Goal: Information Seeking & Learning: Learn about a topic

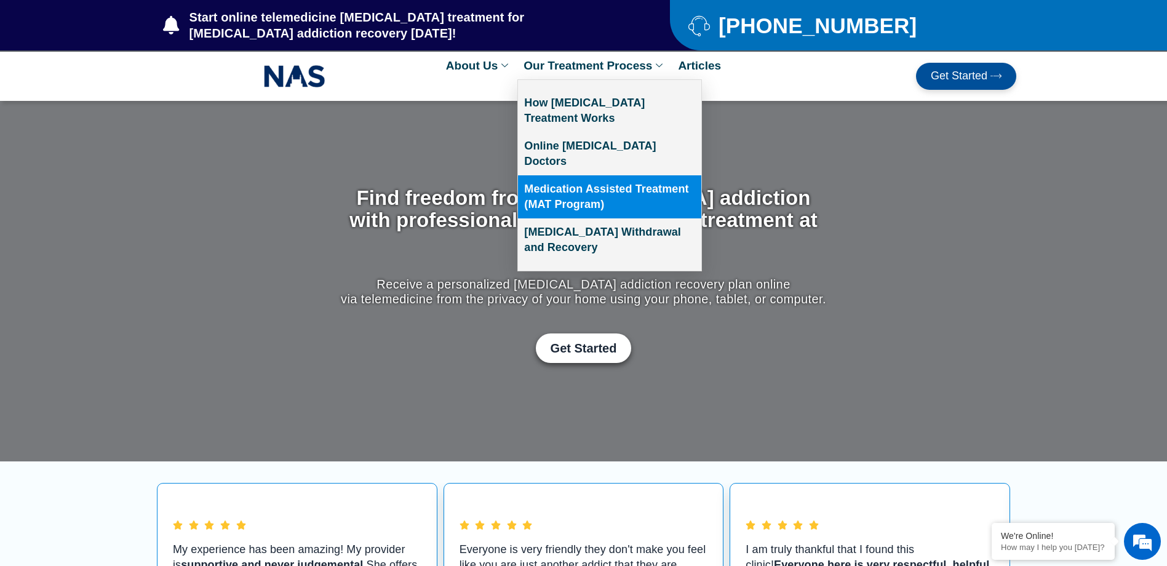
click at [555, 186] on link "Medication Assisted Treatment (MAT Program)" at bounding box center [609, 196] width 183 height 43
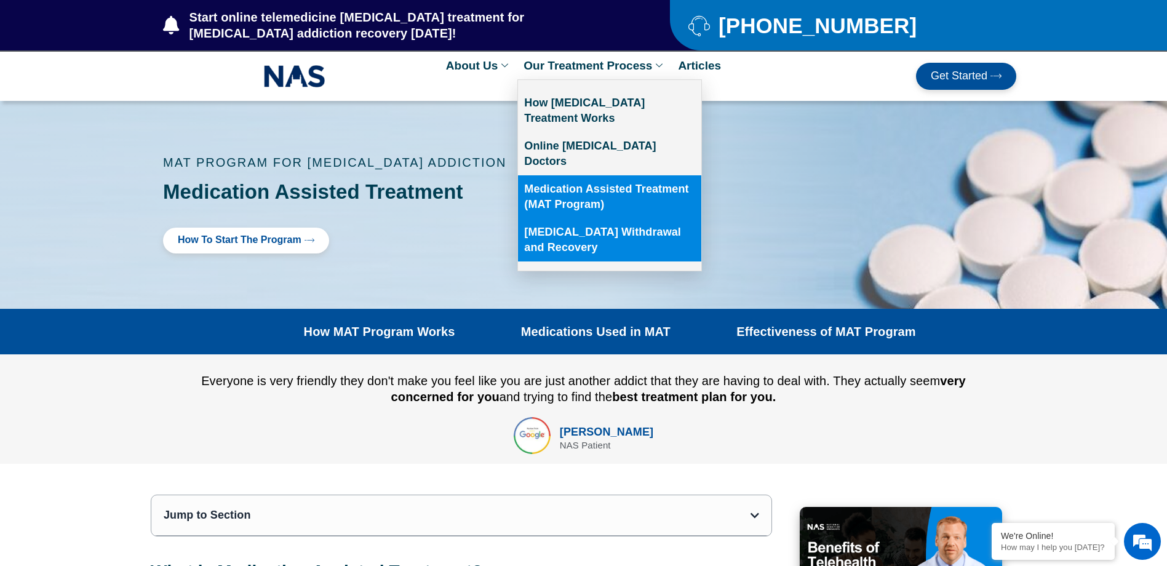
click at [552, 222] on link "[MEDICAL_DATA] Withdrawal and Recovery" at bounding box center [609, 239] width 183 height 43
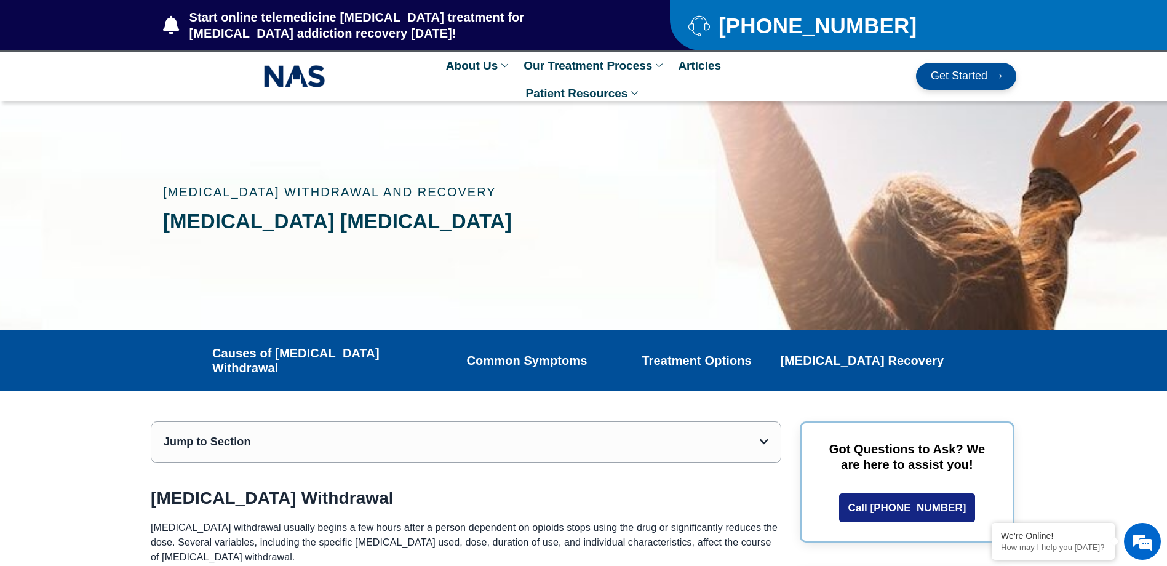
click at [313, 76] on img at bounding box center [295, 76] width 62 height 28
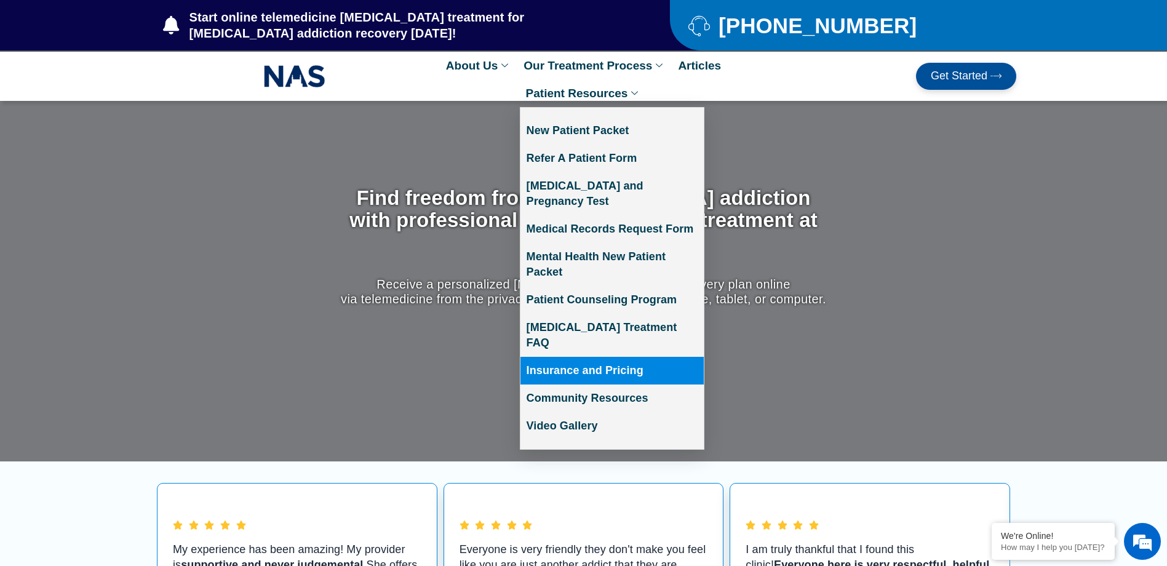
click at [551, 357] on link "Insurance and Pricing" at bounding box center [612, 371] width 183 height 28
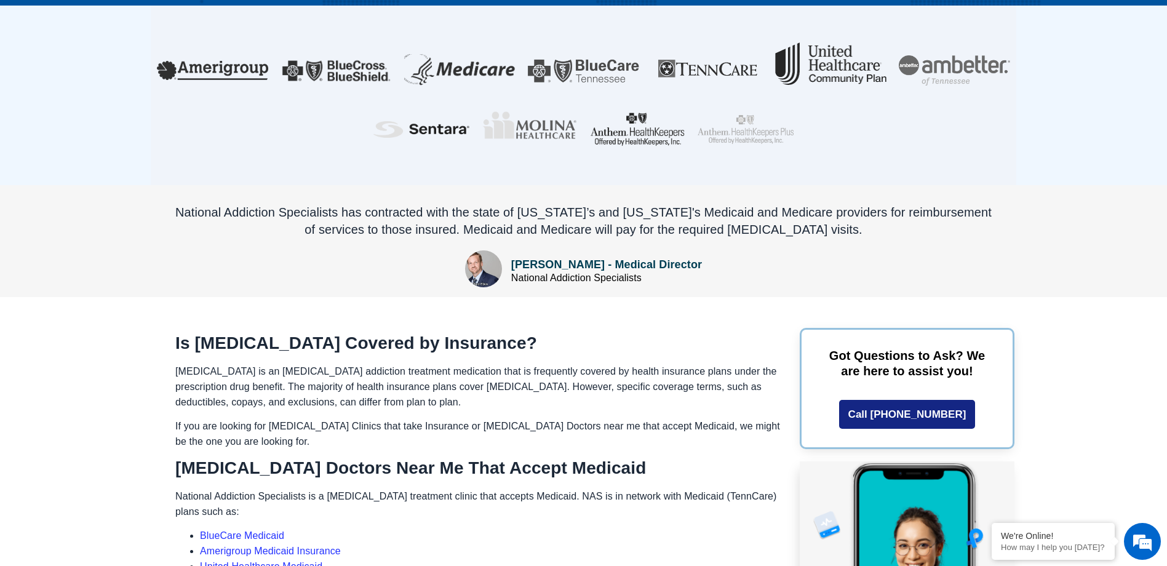
click at [434, 366] on span "Suboxone is an opioid addiction treatment medication that is frequently covered…" at bounding box center [476, 386] width 602 height 41
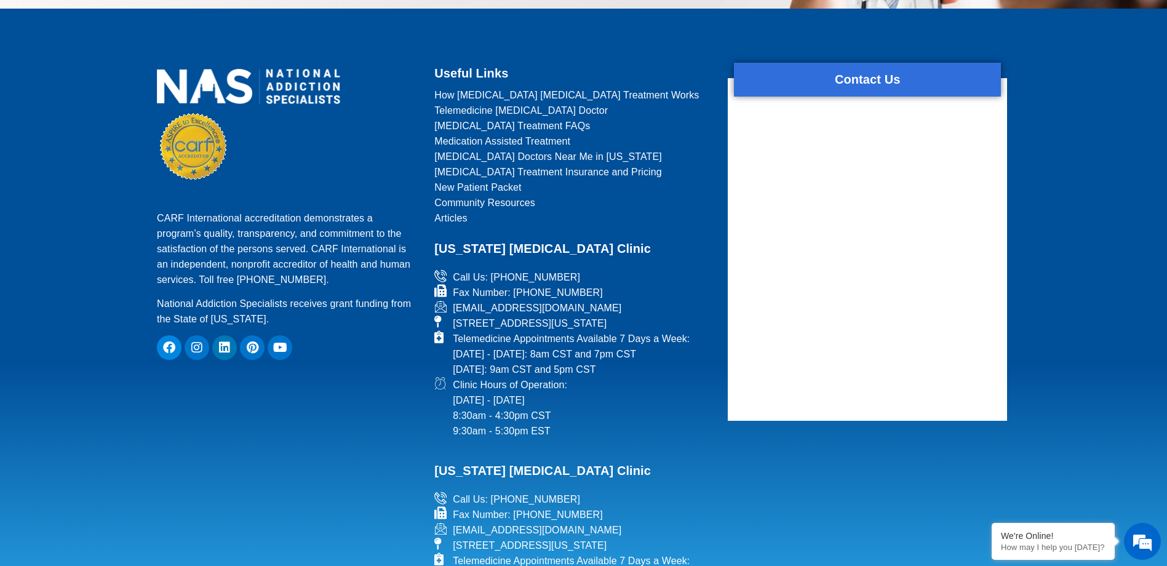
scroll to position [2030, 0]
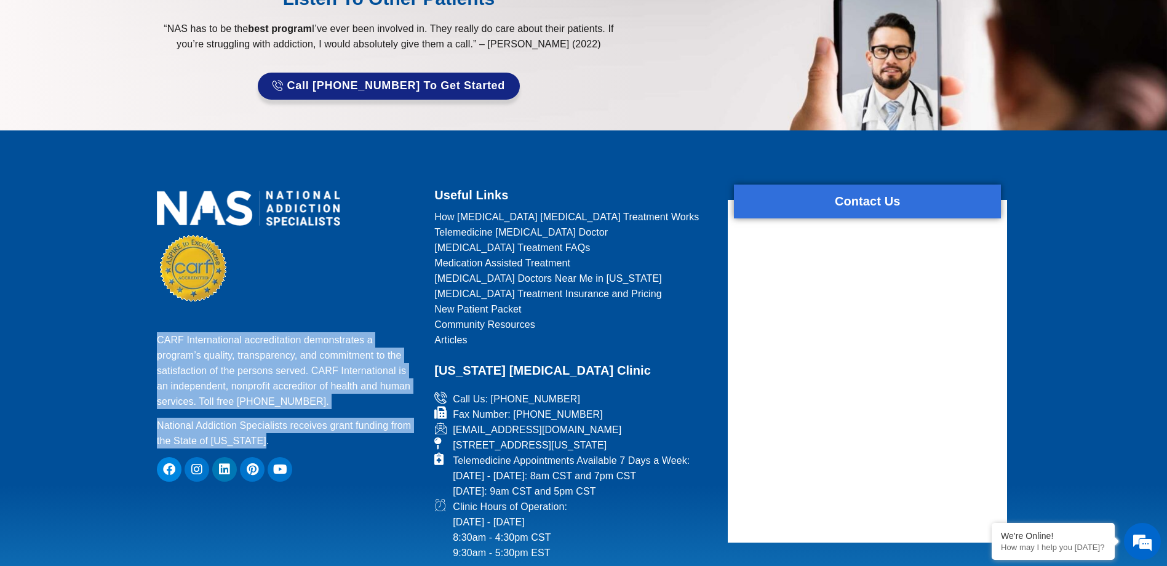
drag, startPoint x: 294, startPoint y: 415, endPoint x: 142, endPoint y: 316, distance: 181.9
click at [142, 316] on footer "CARF International accreditation demonstrates a program’s quality, transparency…" at bounding box center [583, 477] width 1167 height 695
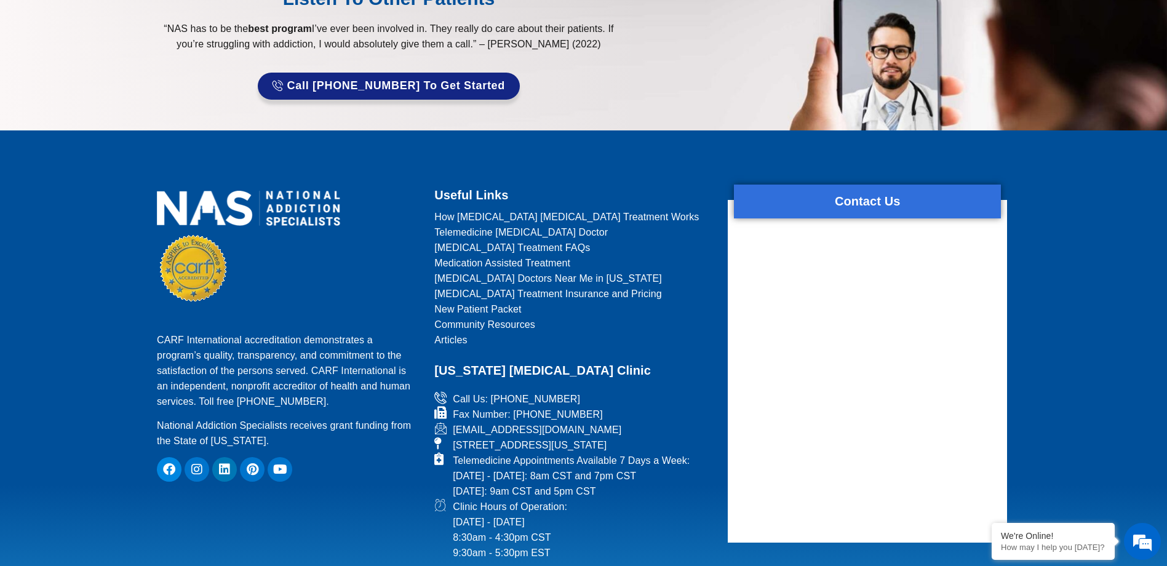
click at [293, 339] on p "CARF International accreditation demonstrates a program’s quality, transparency…" at bounding box center [288, 370] width 262 height 77
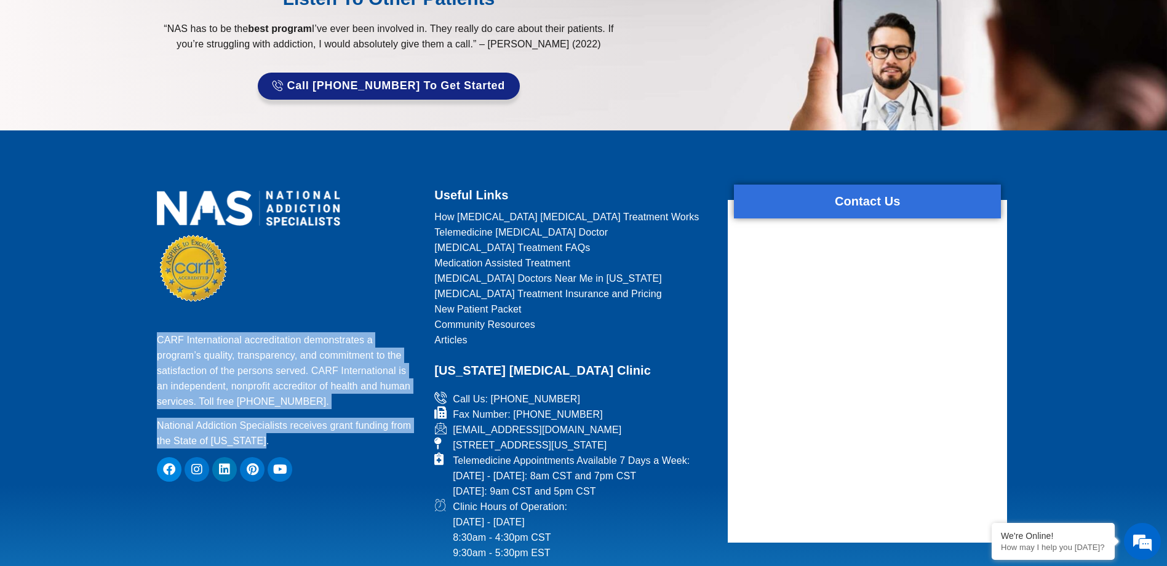
drag, startPoint x: 279, startPoint y: 413, endPoint x: 148, endPoint y: 308, distance: 167.7
click at [148, 308] on footer "CARF International accreditation demonstrates a program’s quality, transparency…" at bounding box center [583, 477] width 1167 height 695
drag, startPoint x: 148, startPoint y: 308, endPoint x: 276, endPoint y: 339, distance: 132.2
click at [276, 338] on p "CARF International accreditation demonstrates a program’s quality, transparency…" at bounding box center [288, 370] width 262 height 77
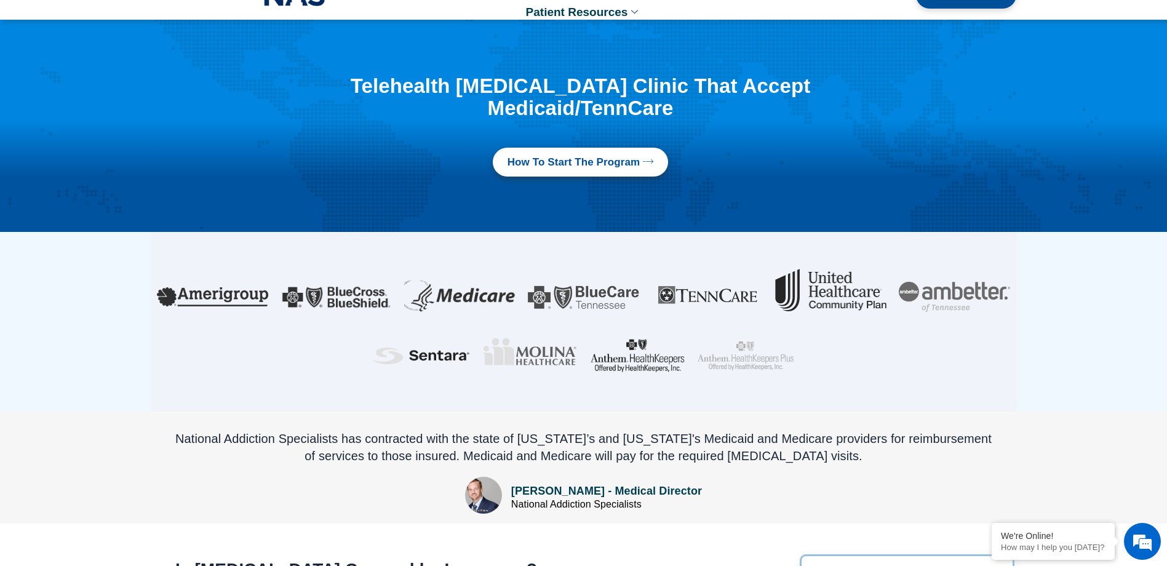
scroll to position [0, 0]
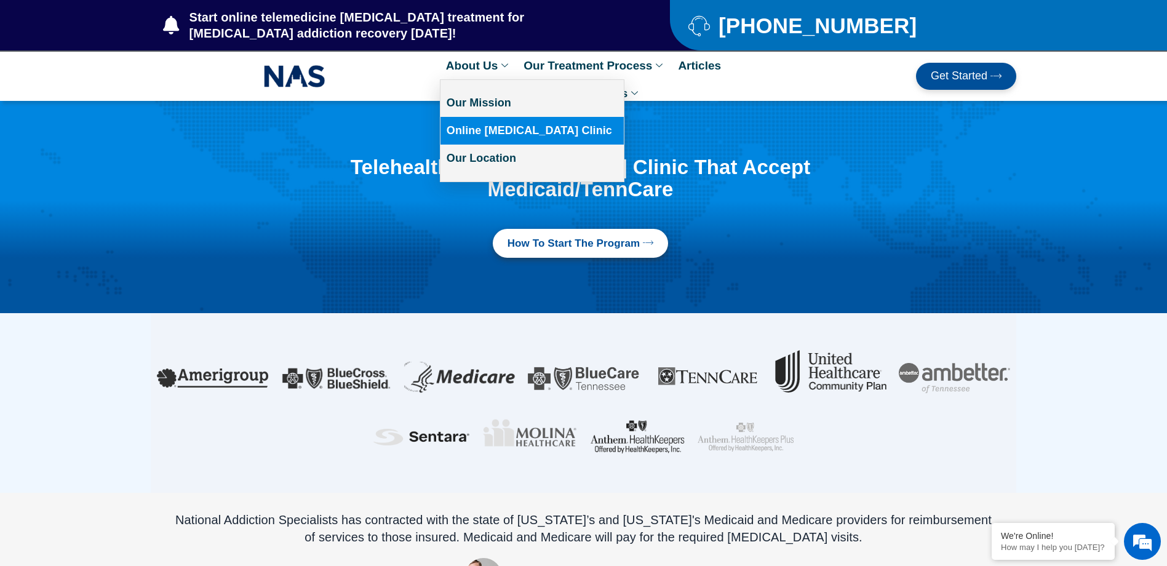
click at [487, 127] on link "Online [MEDICAL_DATA] Clinic" at bounding box center [532, 131] width 183 height 28
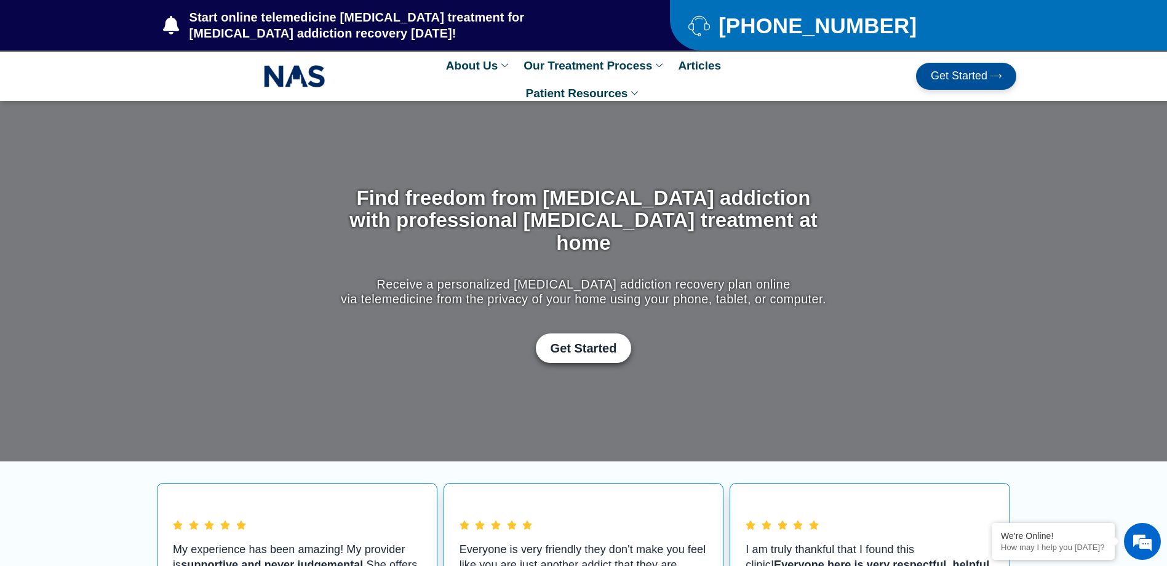
click at [746, 86] on div "Get Started" at bounding box center [873, 76] width 285 height 27
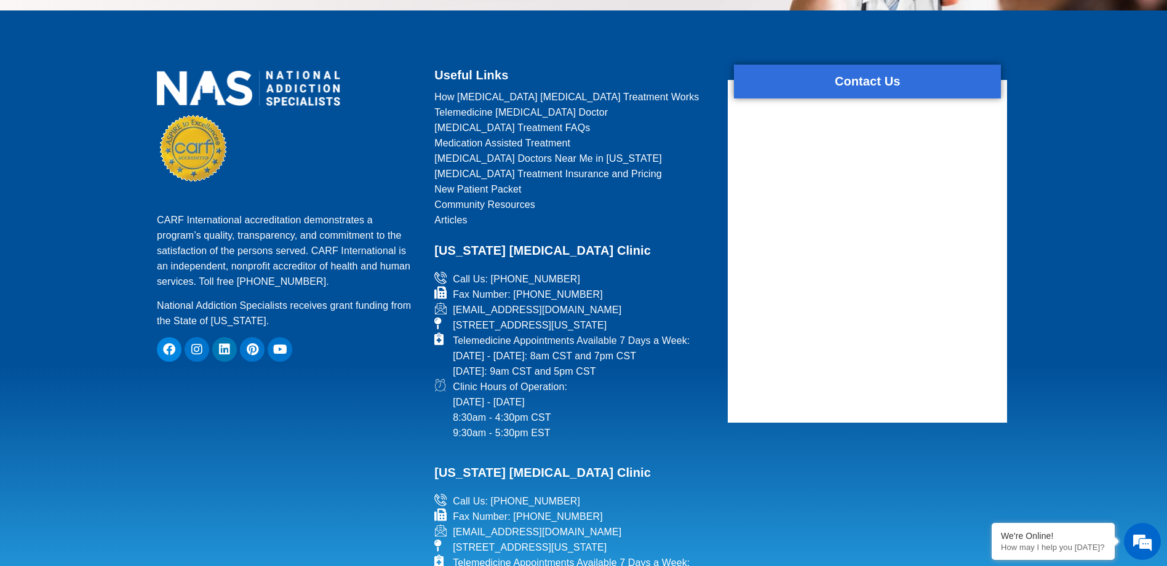
scroll to position [5313, 0]
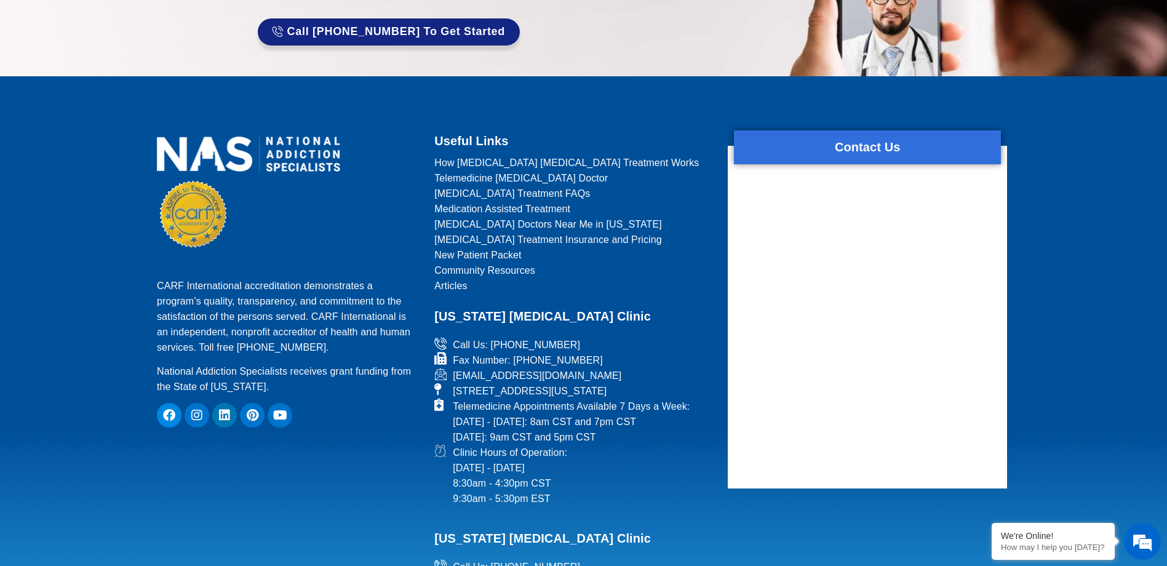
click at [367, 362] on div "CARF International accreditation demonstrates a program’s quality, transparency…" at bounding box center [288, 432] width 274 height 604
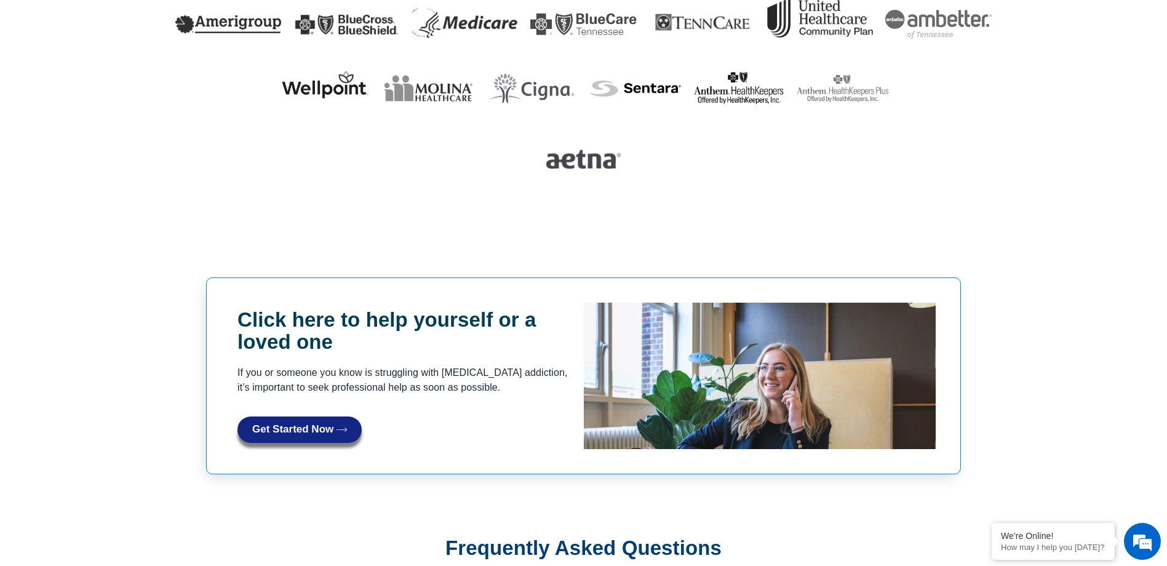
scroll to position [3590, 0]
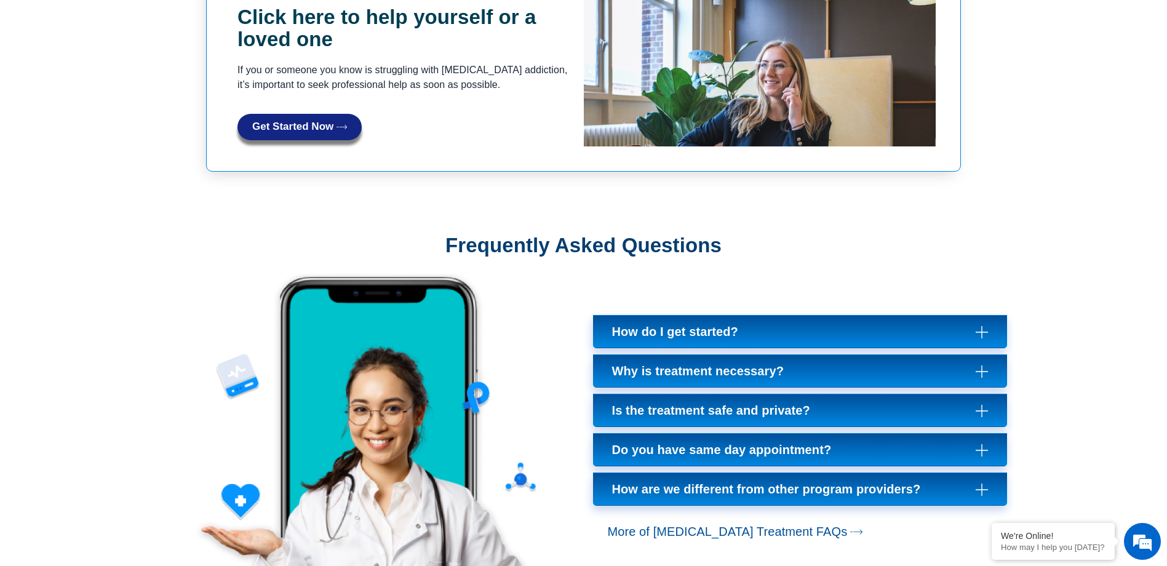
click at [862, 433] on link "Do you have same day appointment?" at bounding box center [800, 449] width 415 height 33
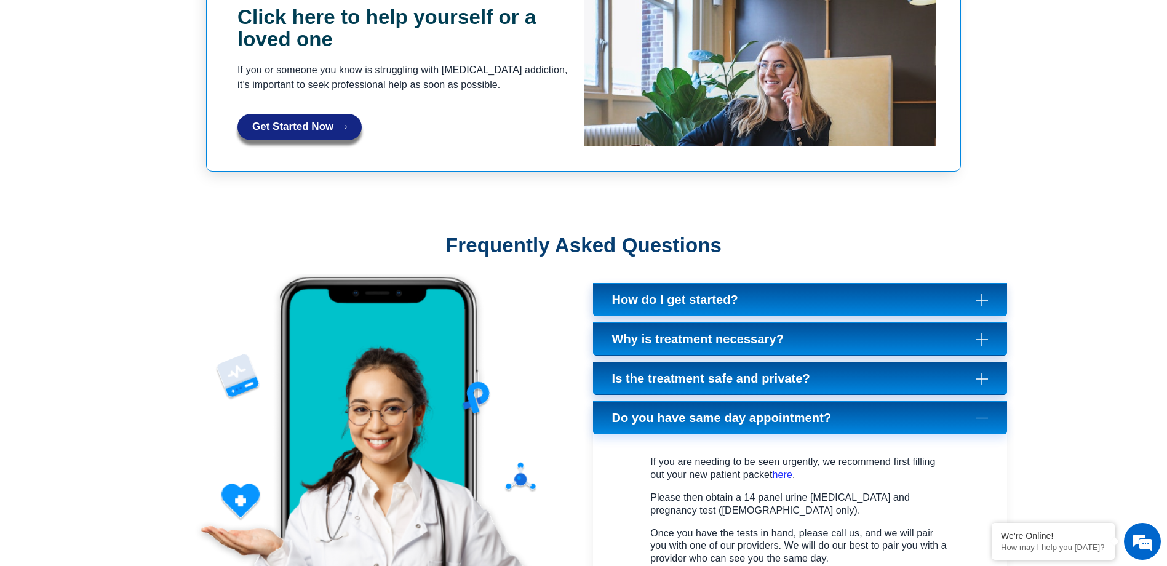
click at [686, 410] on span "Do you have same day appointment?" at bounding box center [725, 417] width 226 height 15
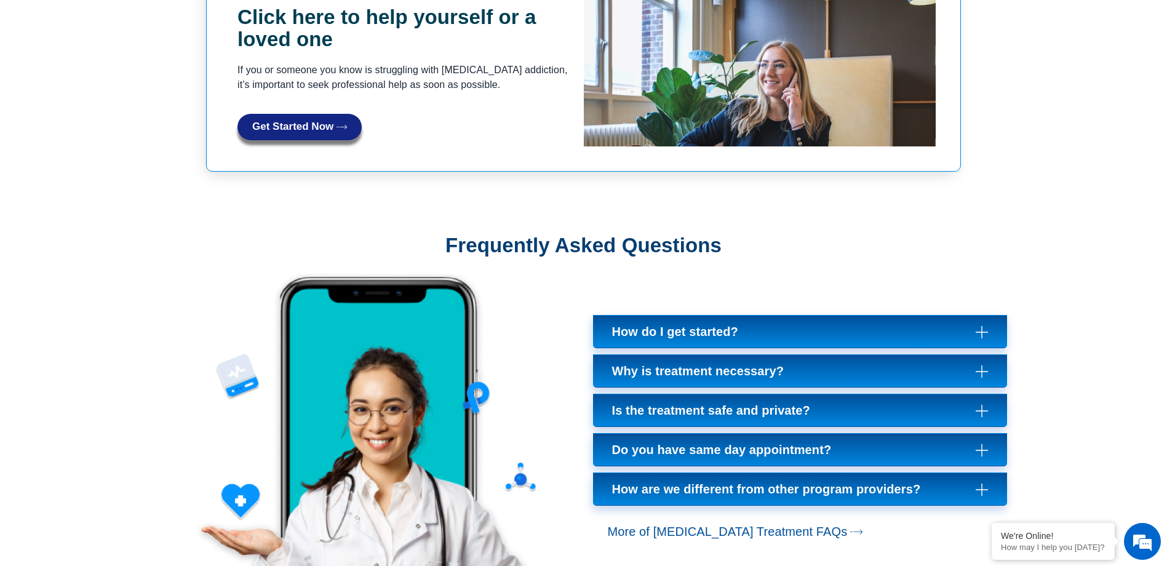
click at [687, 403] on span "Is the treatment safe and private?" at bounding box center [714, 410] width 204 height 15
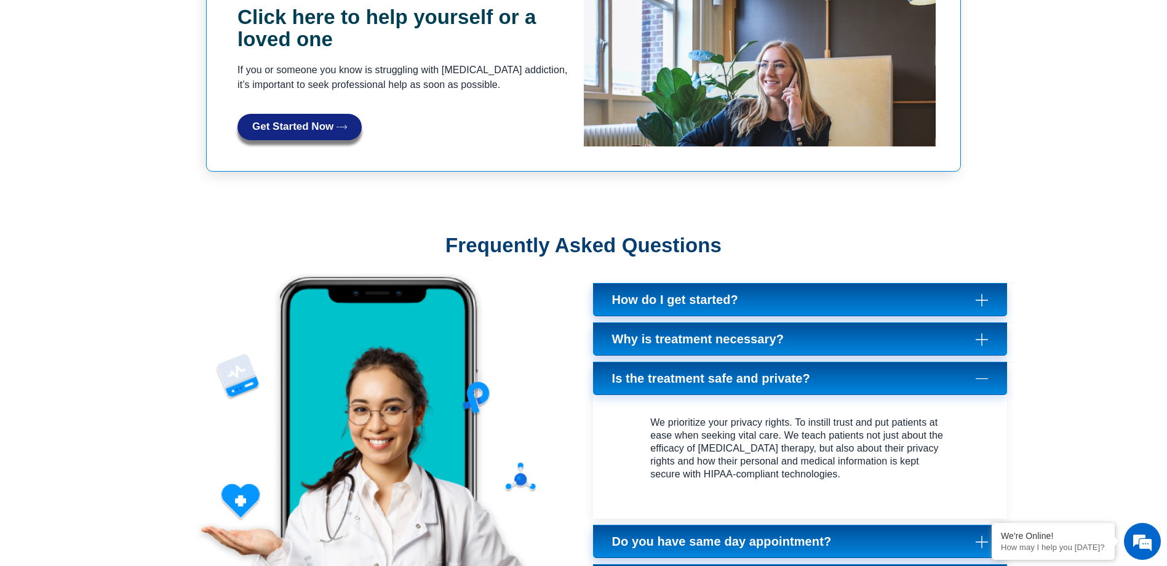
click at [720, 362] on link "Is the treatment safe and private?" at bounding box center [800, 378] width 415 height 33
